Goal: Information Seeking & Learning: Learn about a topic

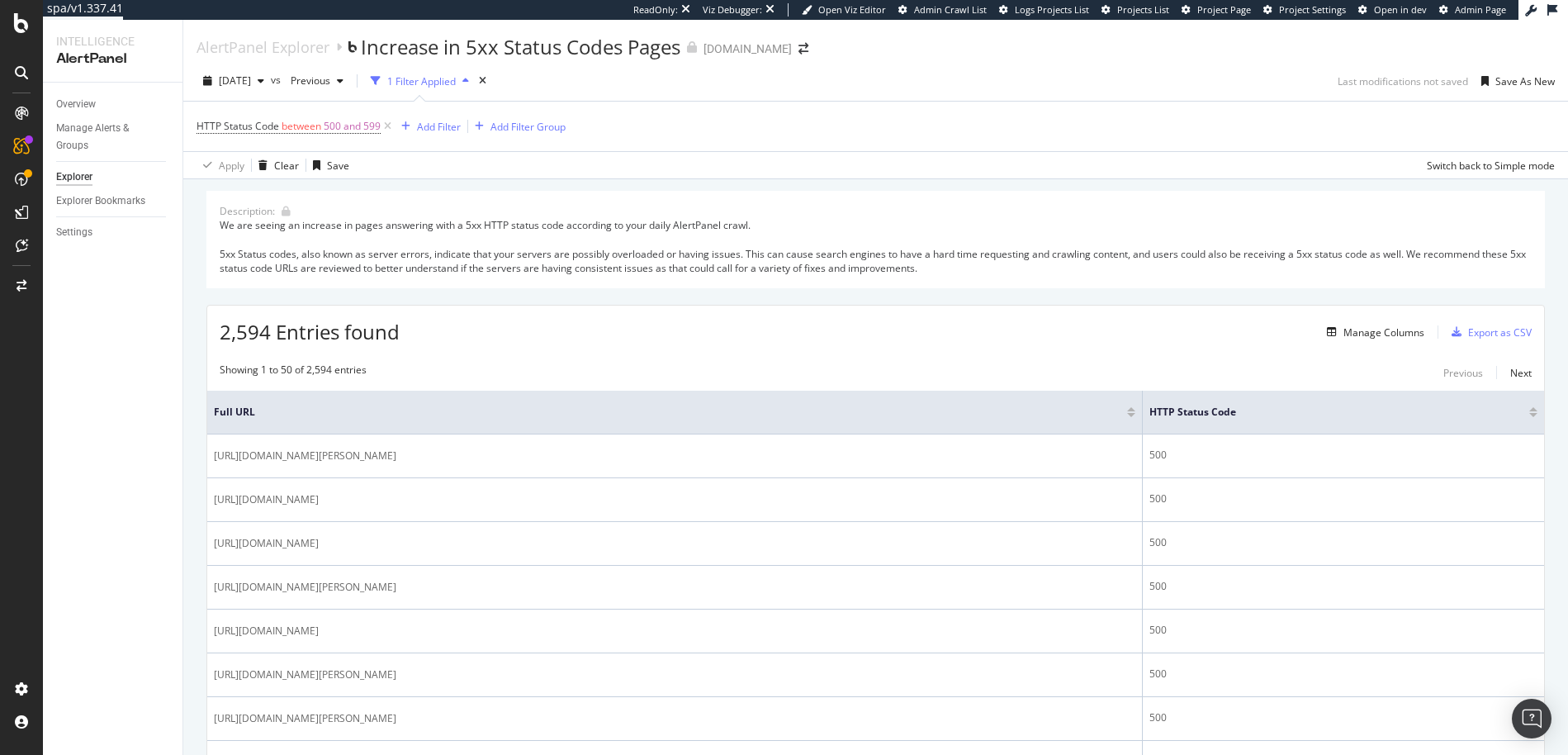
scroll to position [4, 0]
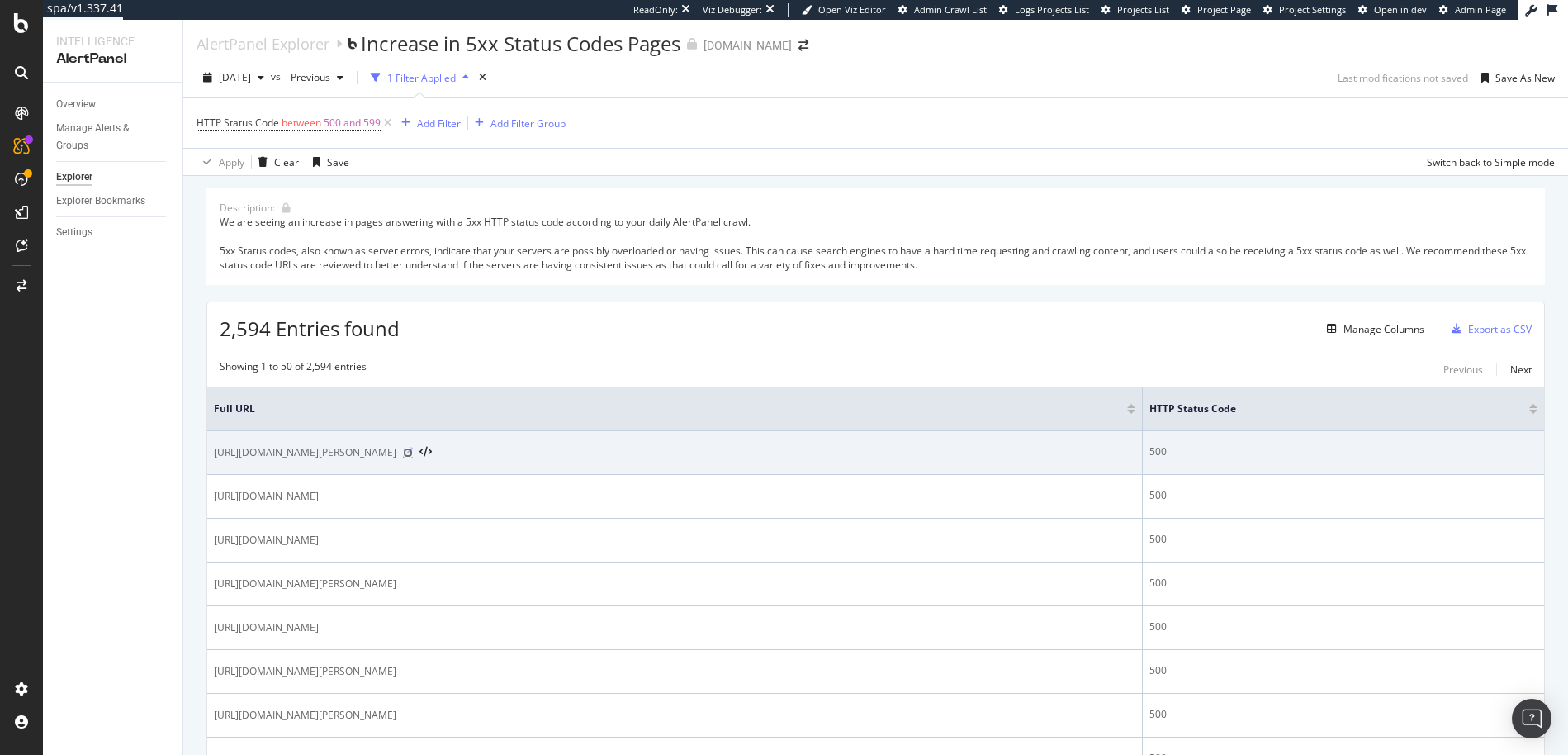
click at [413, 452] on icon at bounding box center [407, 452] width 10 height 10
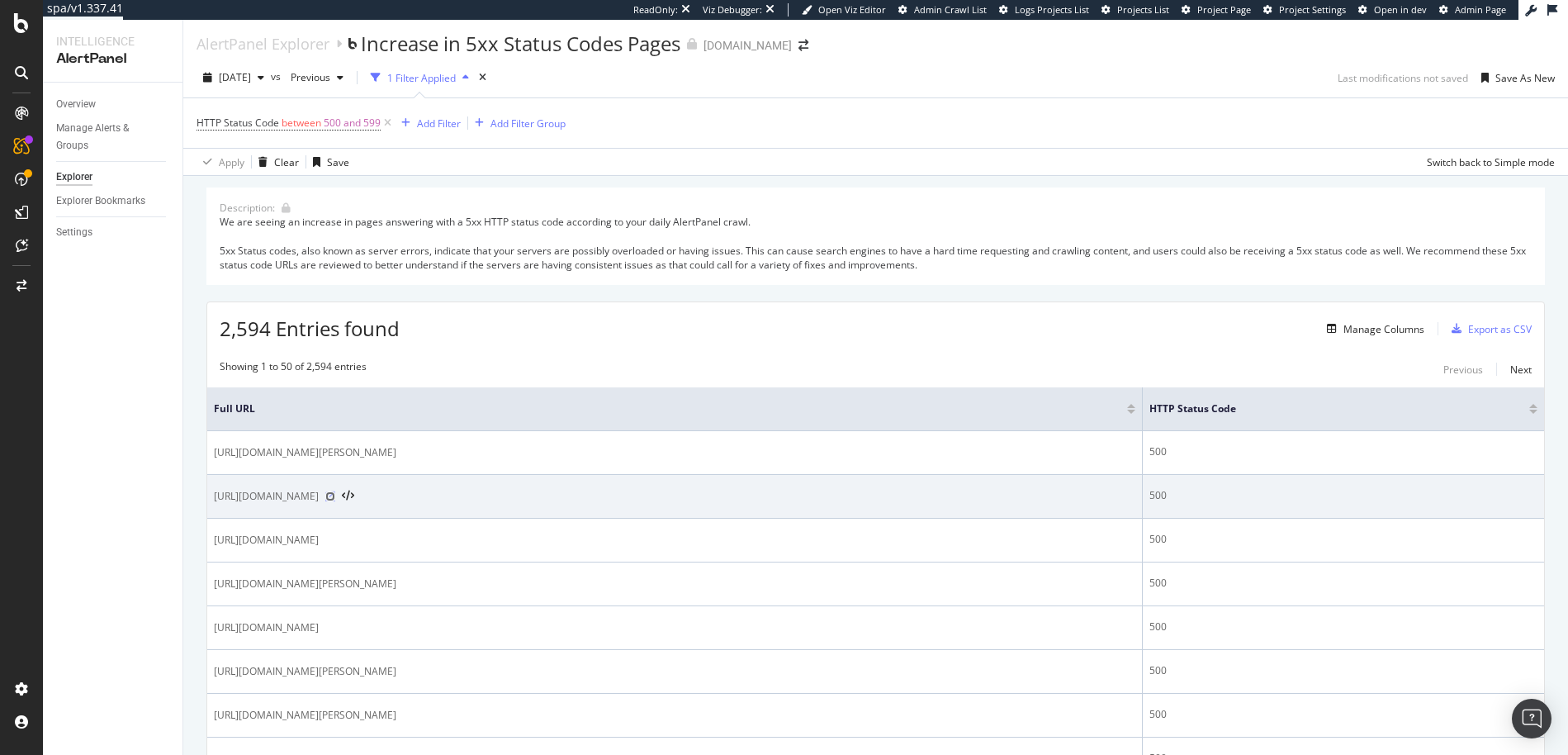
click at [335, 498] on icon at bounding box center [330, 496] width 10 height 10
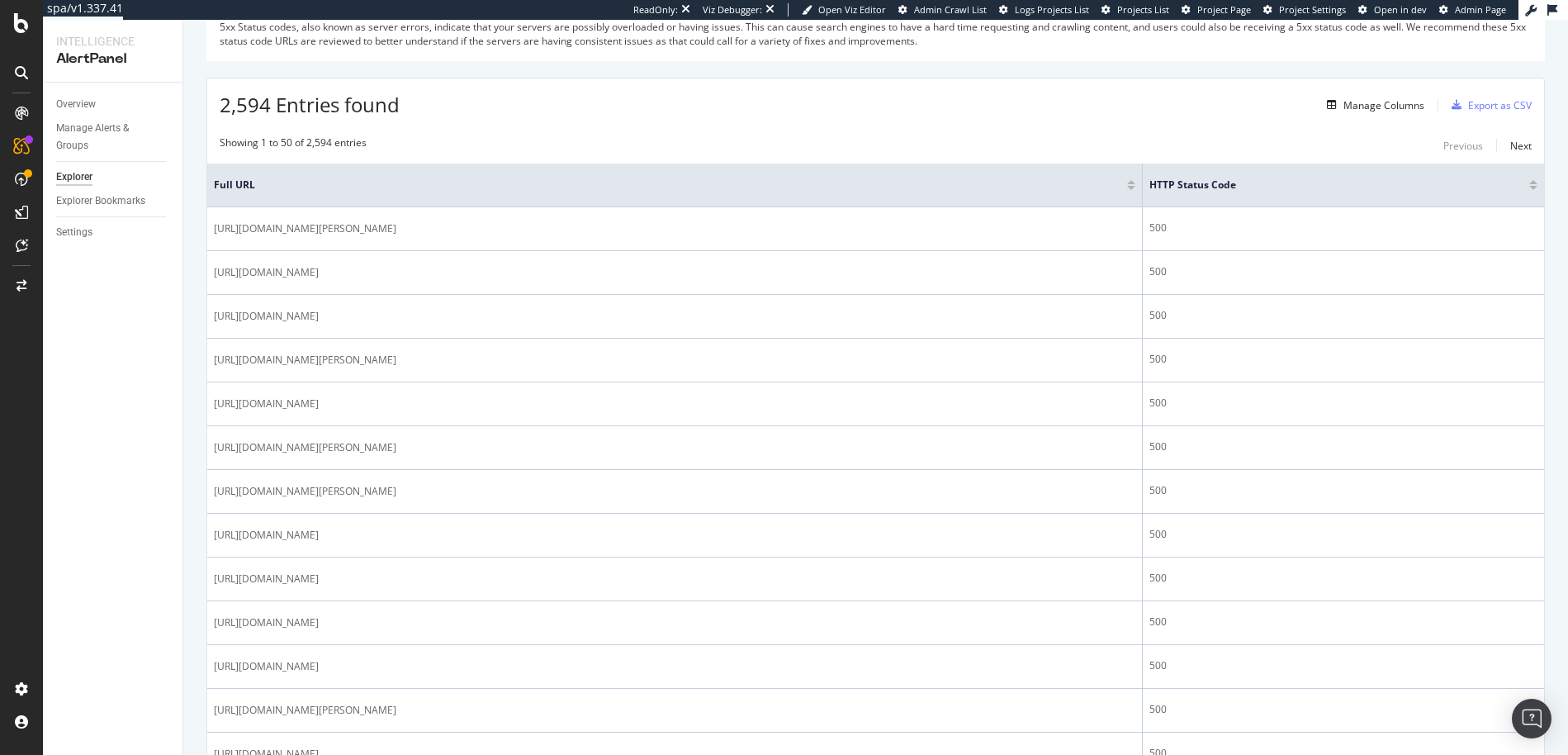
scroll to position [0, 0]
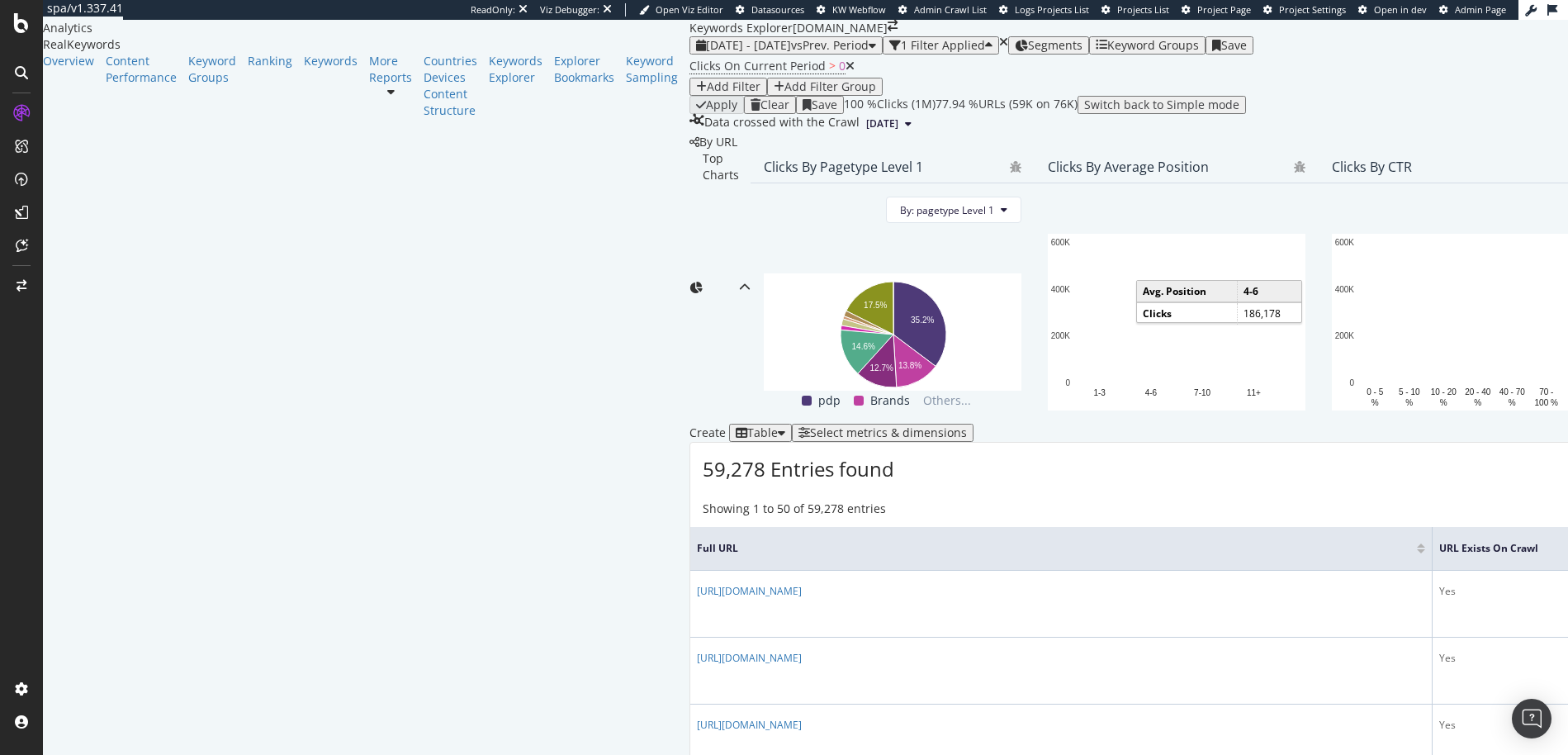
scroll to position [103, 0]
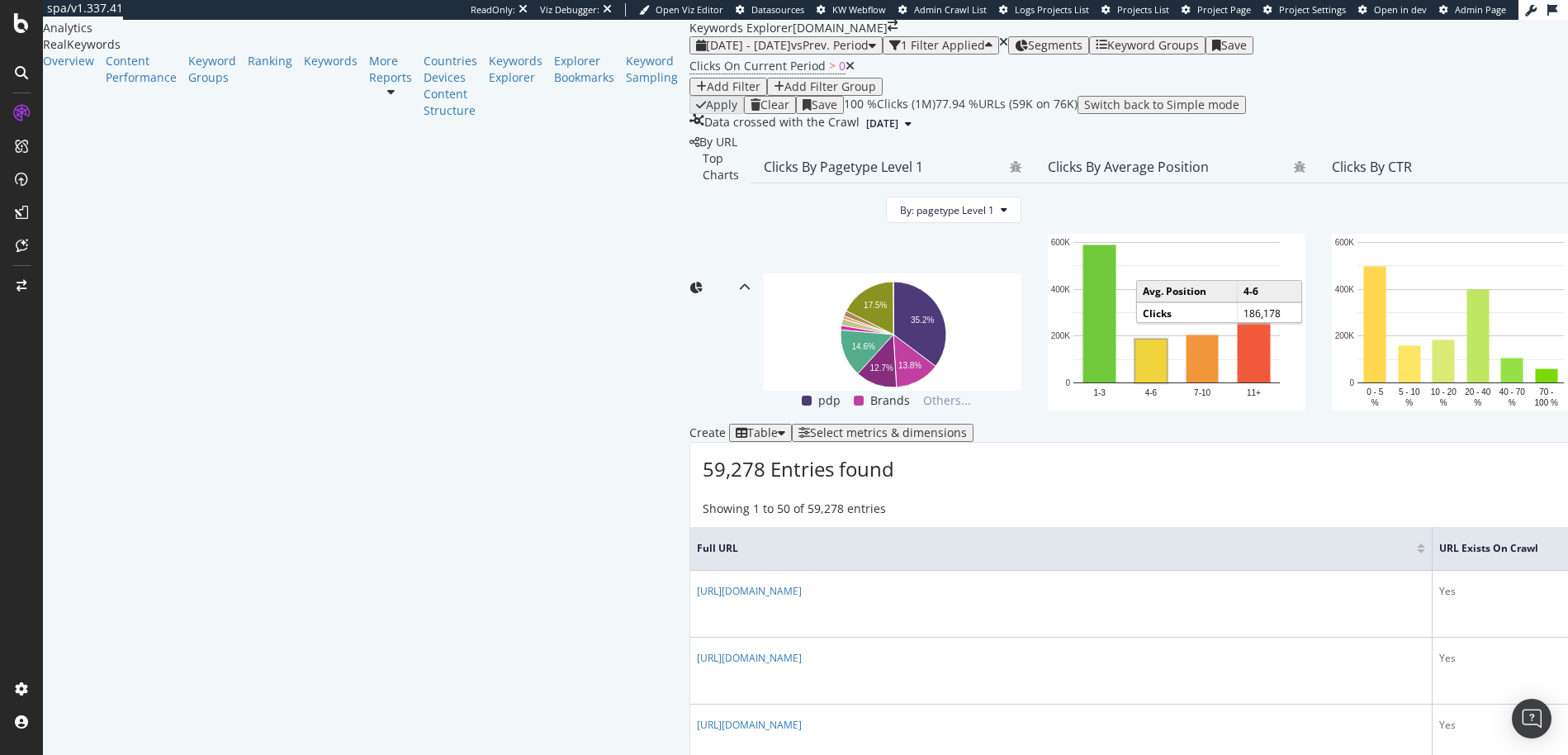
click at [967, 440] on div "Select metrics & dimensions" at bounding box center [888, 432] width 157 height 13
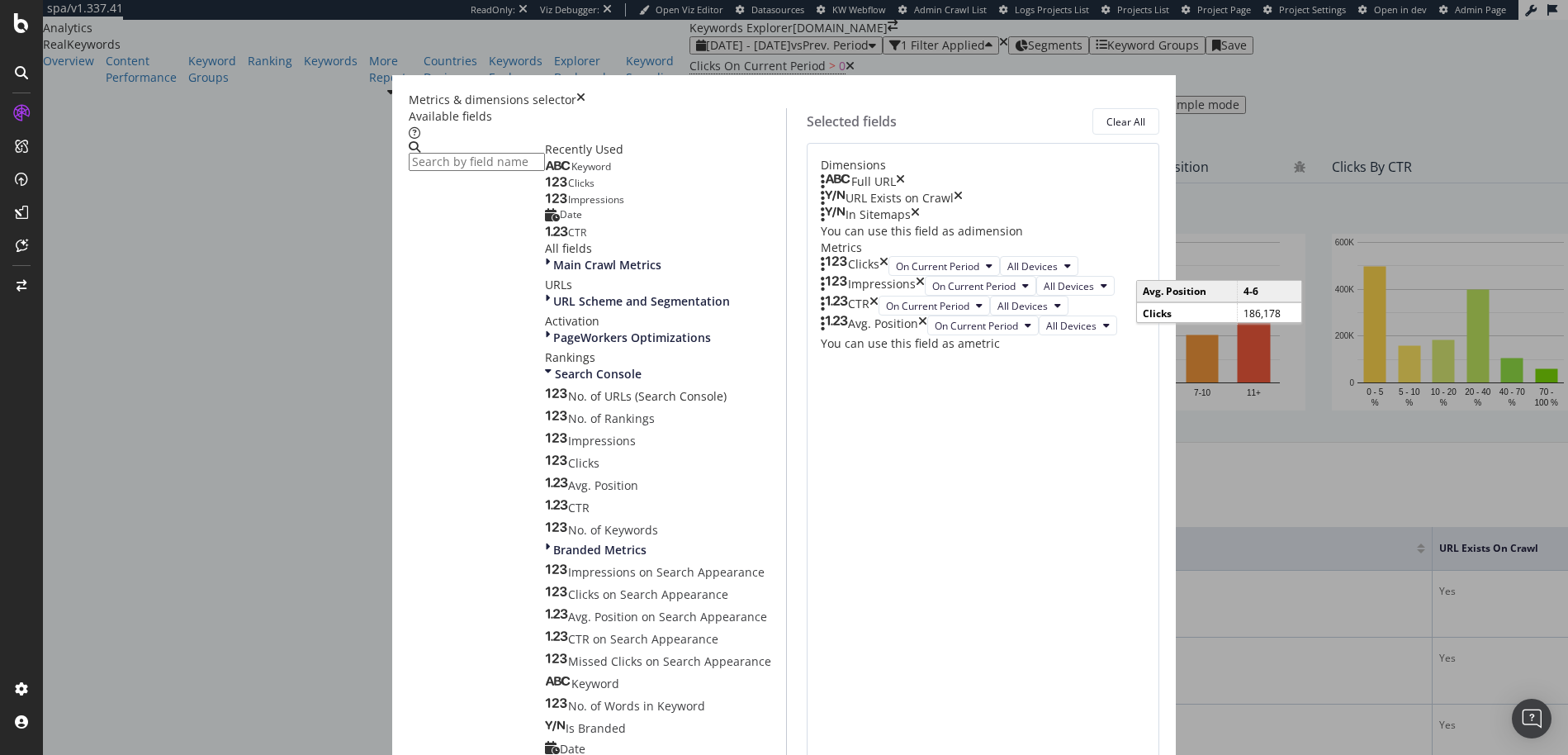
click at [905, 189] on icon "times" at bounding box center [900, 182] width 9 height 17
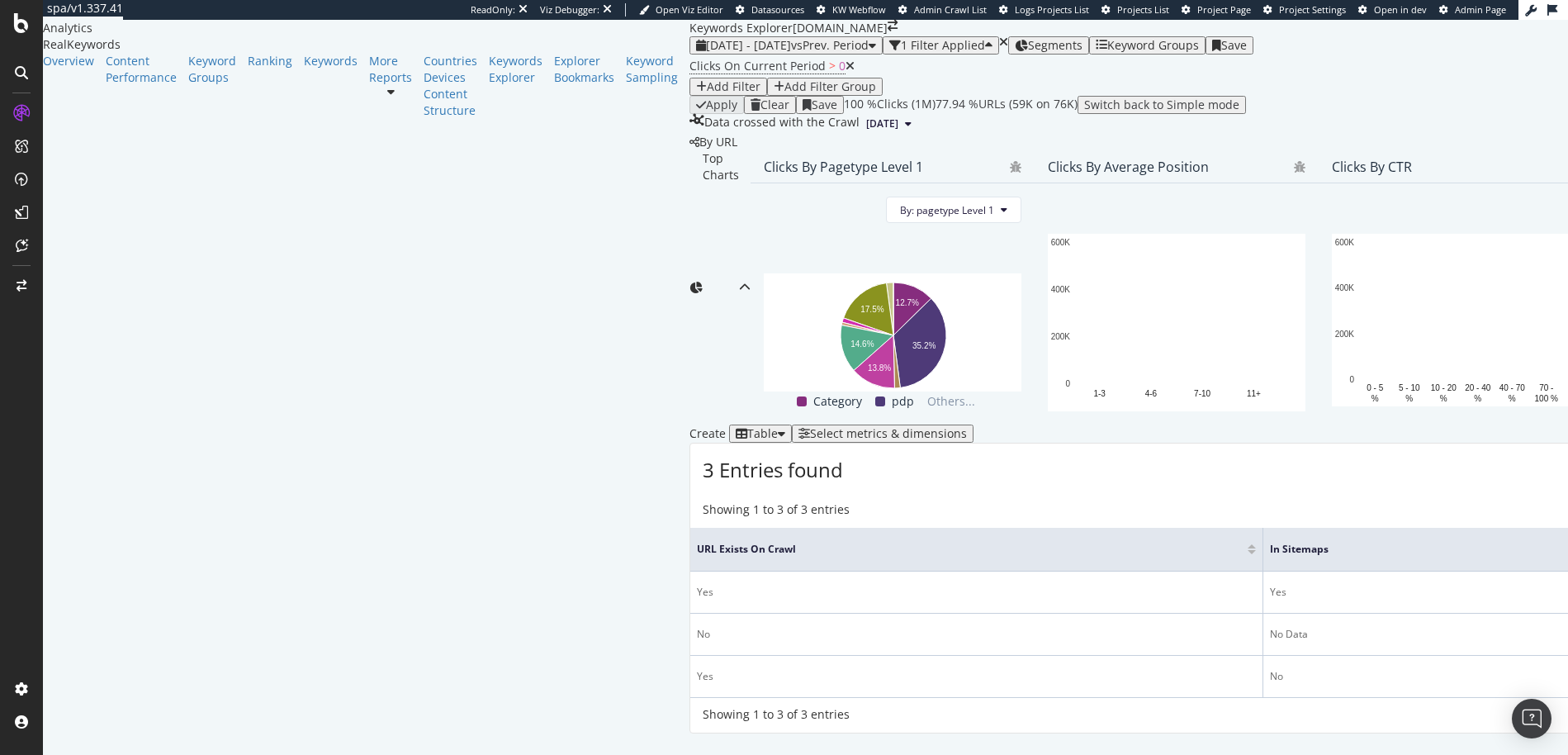
scroll to position [247, 0]
